Goal: Navigation & Orientation: Find specific page/section

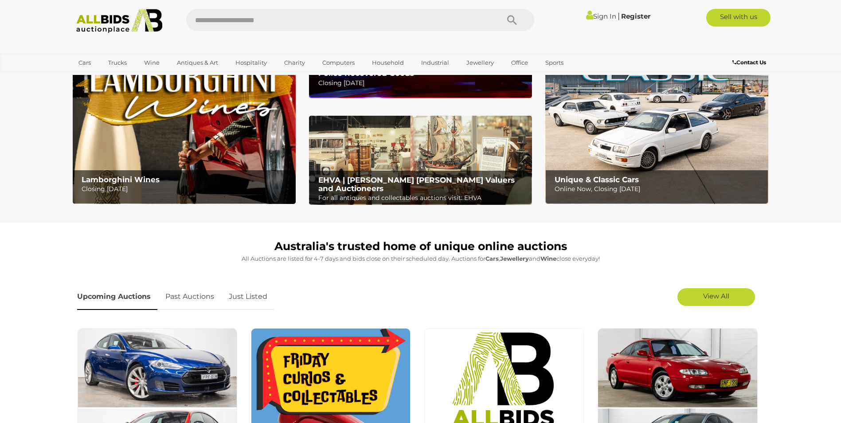
scroll to position [42, 0]
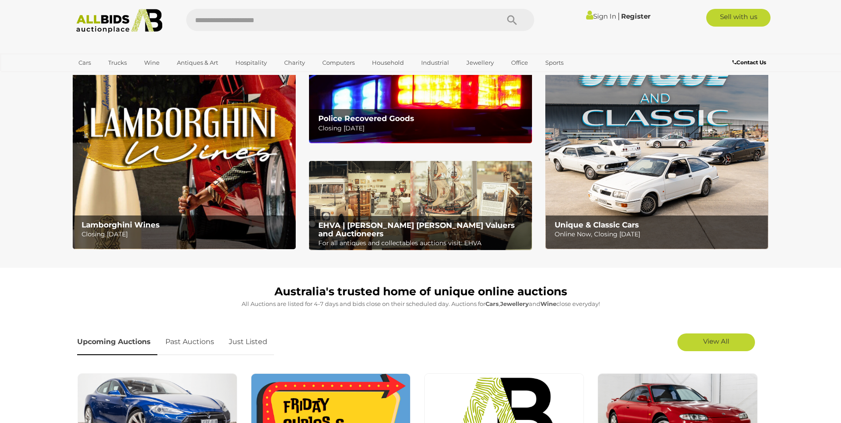
click at [190, 343] on link "Past Auctions" at bounding box center [190, 342] width 62 height 26
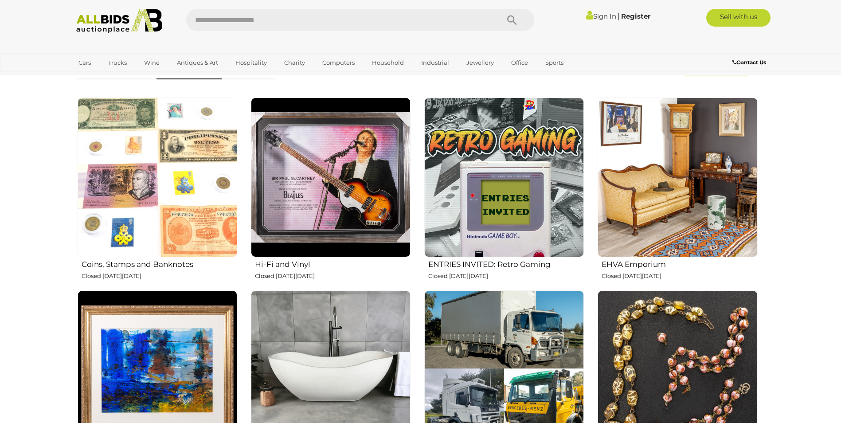
scroll to position [315, 0]
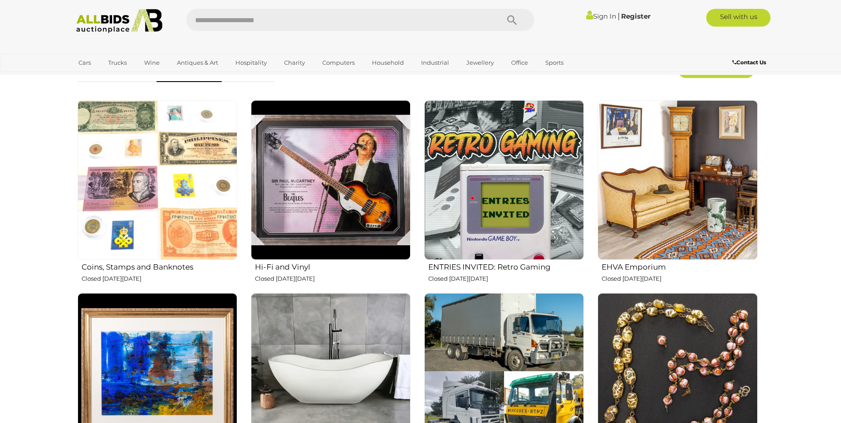
click at [320, 211] on img at bounding box center [331, 180] width 160 height 160
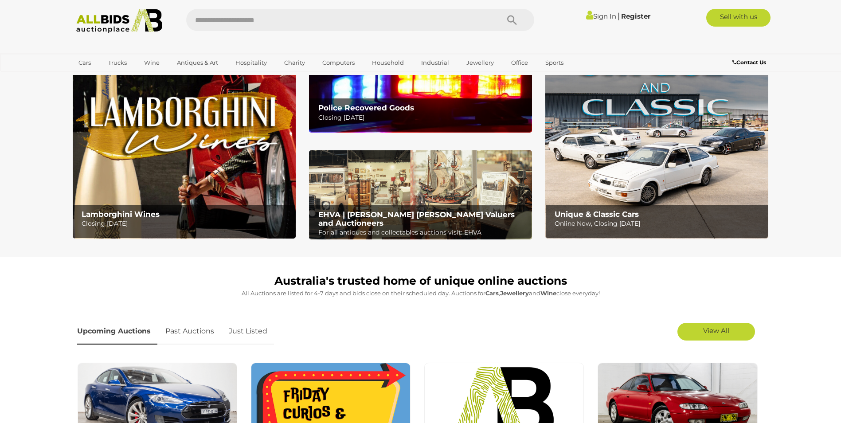
scroll to position [43, 0]
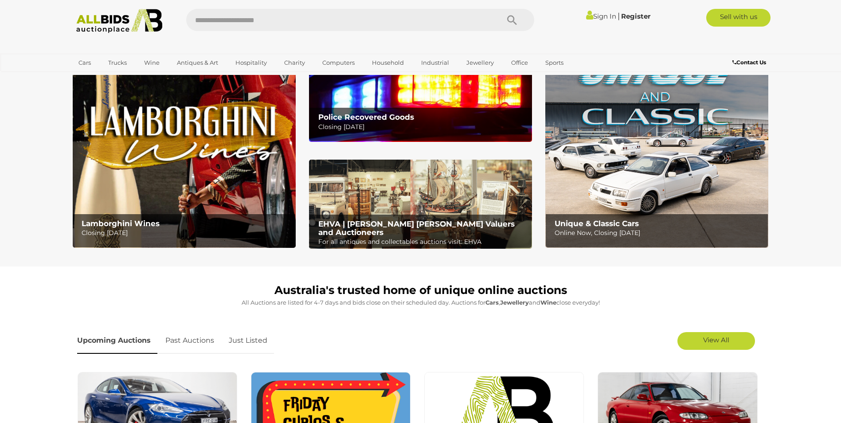
click at [118, 343] on link "Upcoming Auctions" at bounding box center [117, 341] width 80 height 26
click at [721, 341] on span "View All" at bounding box center [716, 340] width 26 height 8
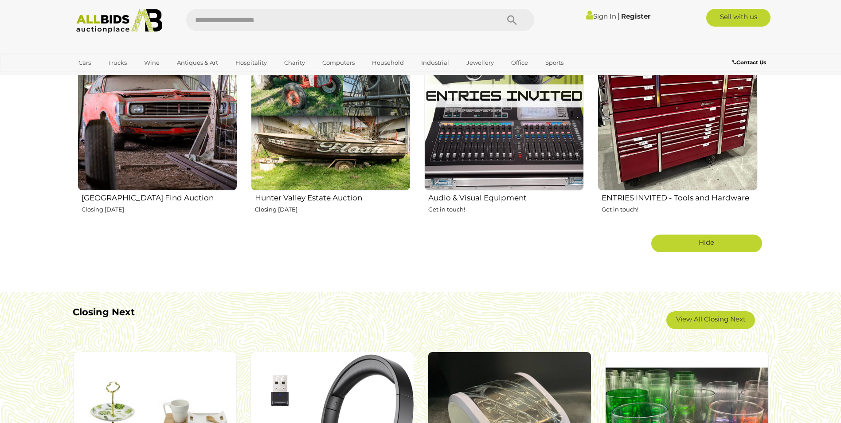
scroll to position [1634, 0]
